Goal: Task Accomplishment & Management: Manage account settings

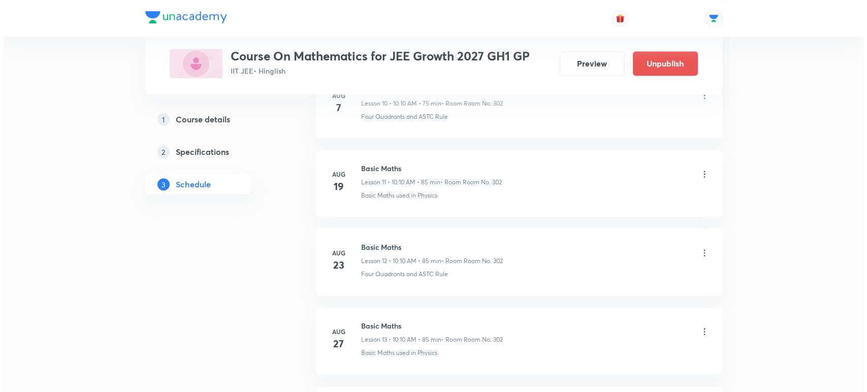
scroll to position [1836, 0]
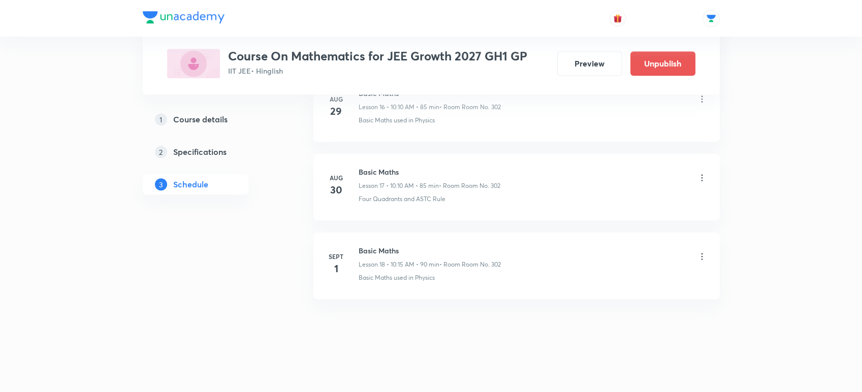
click at [705, 254] on icon at bounding box center [702, 256] width 10 height 10
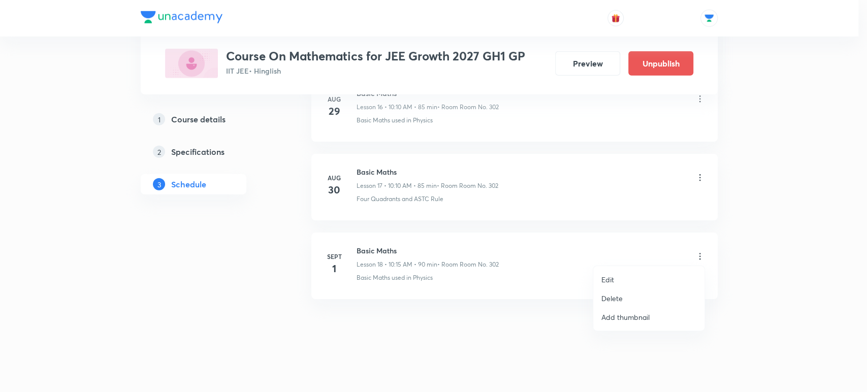
click at [624, 277] on li "Edit" at bounding box center [648, 279] width 111 height 19
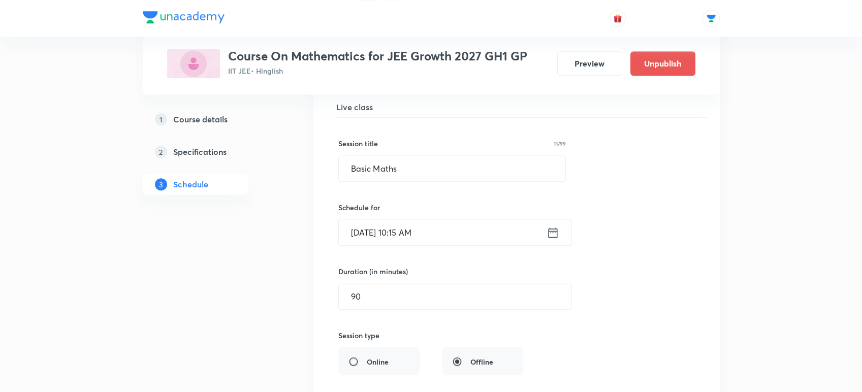
scroll to position [1471, 0]
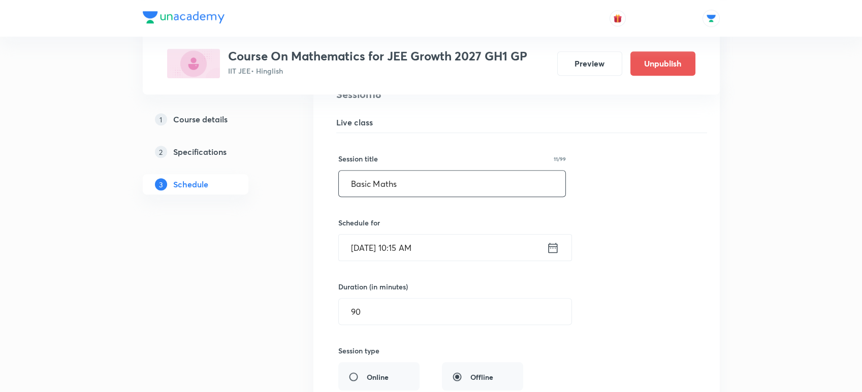
click at [446, 181] on input "Basic Maths" at bounding box center [452, 184] width 227 height 26
type input "Relation & Function"
click at [424, 210] on div "Session title 19/99 Relation & Function ​ Schedule for [DATE] 10:15 AM ​ Durati…" at bounding box center [516, 354] width 356 height 442
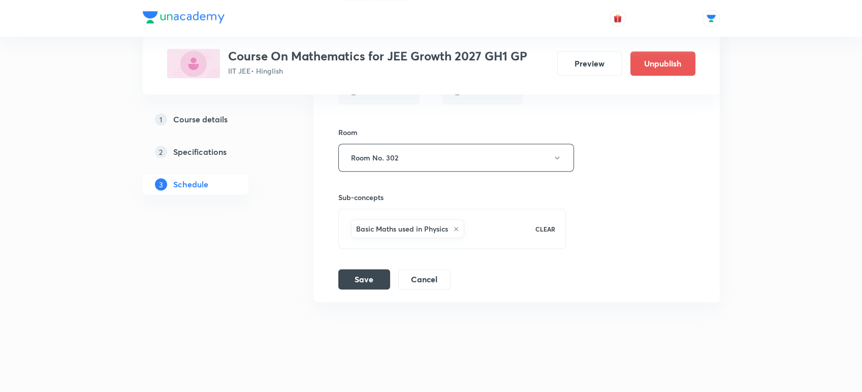
scroll to position [1759, 0]
click at [349, 274] on button "Save" at bounding box center [364, 276] width 52 height 20
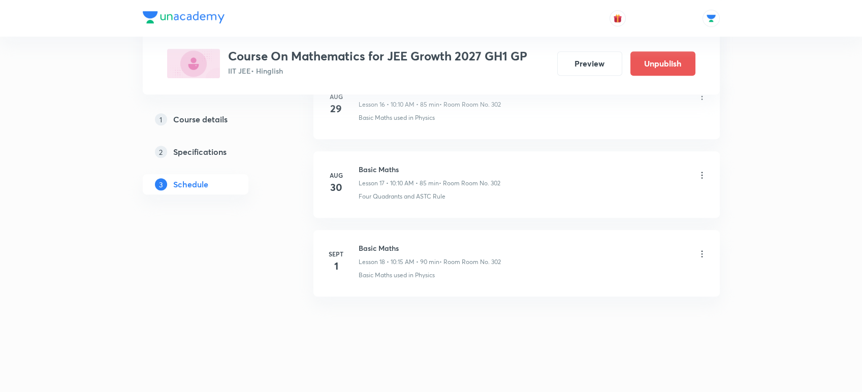
scroll to position [1370, 0]
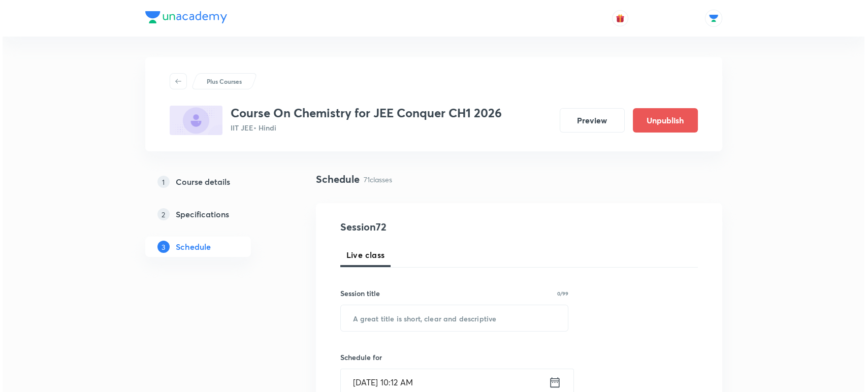
scroll to position [6012, 0]
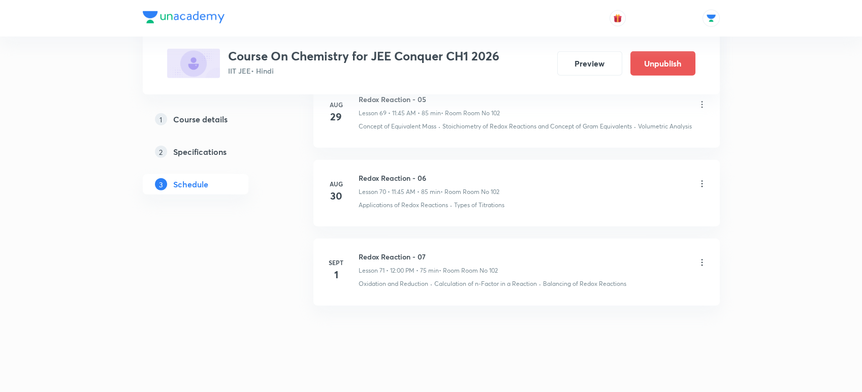
click at [699, 257] on icon at bounding box center [702, 262] width 10 height 10
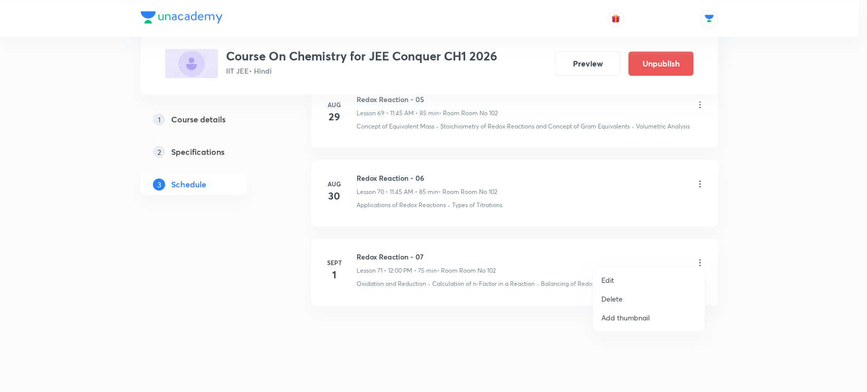
click at [606, 279] on p "Edit" at bounding box center [607, 280] width 13 height 11
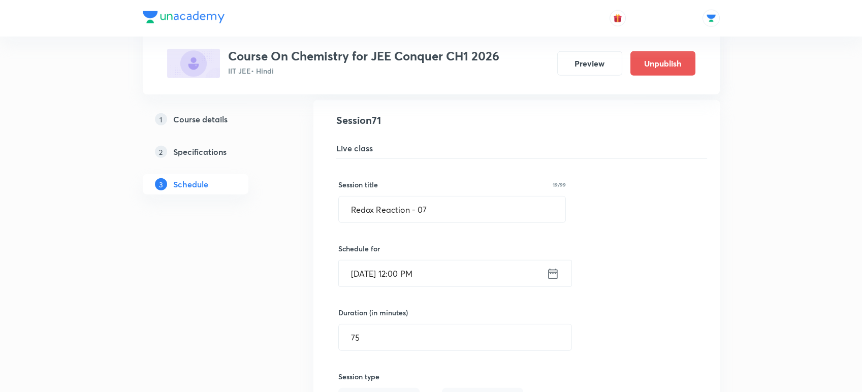
scroll to position [5616, 0]
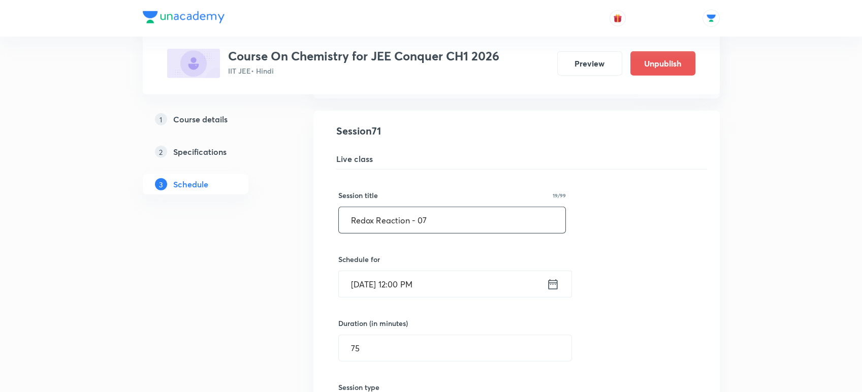
click at [460, 212] on input "Redox Reaction - 07" at bounding box center [452, 220] width 227 height 26
type input "Thermodynamics - 01"
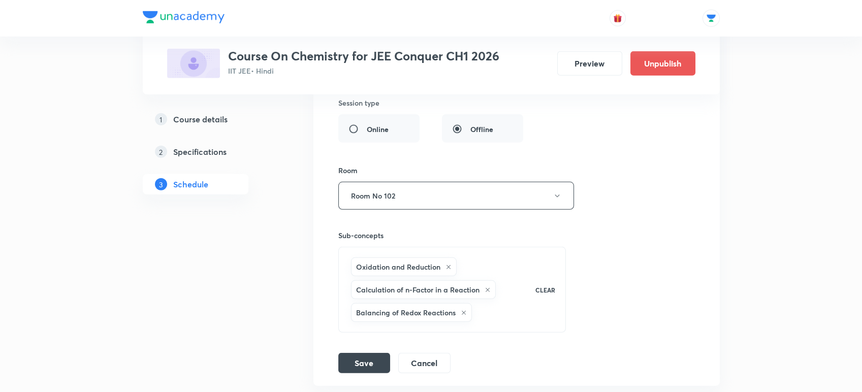
scroll to position [5902, 0]
click at [367, 354] on button "Save" at bounding box center [364, 360] width 52 height 20
